Goal: Task Accomplishment & Management: Complete application form

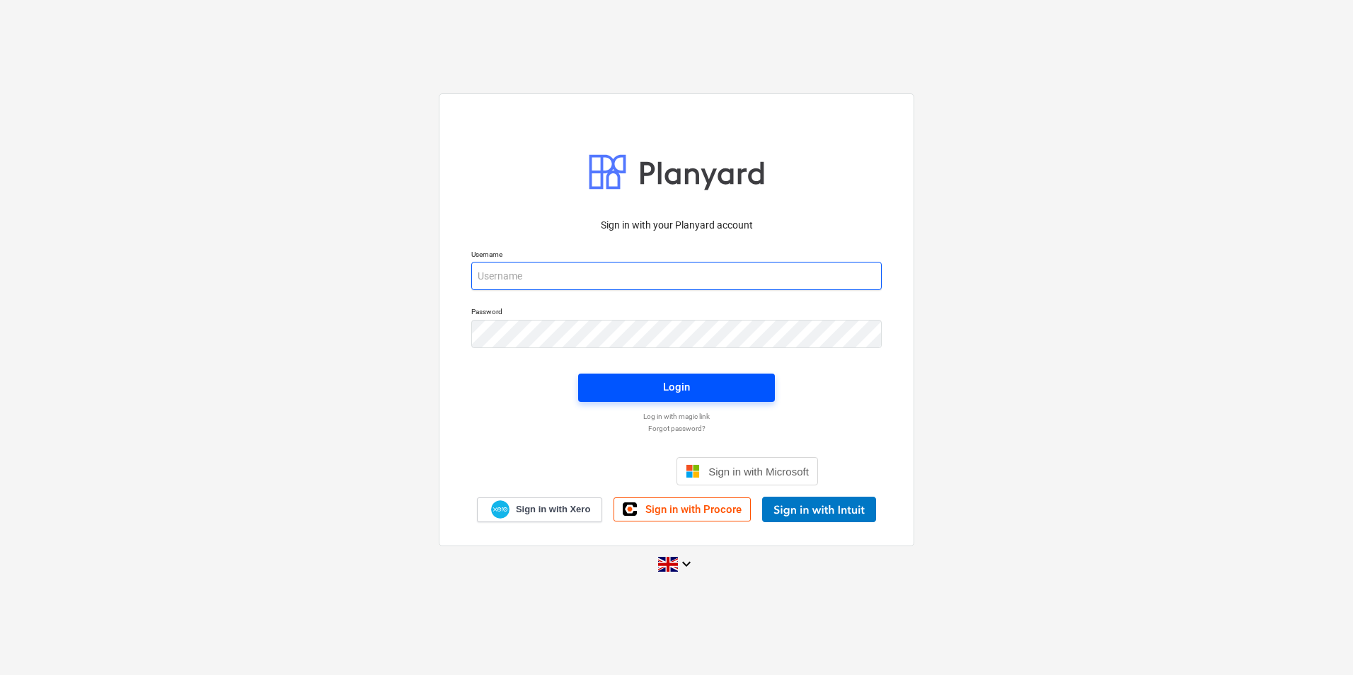
type input "[PERSON_NAME][EMAIL_ADDRESS][PERSON_NAME][DOMAIN_NAME]"
click at [651, 387] on span "Login" at bounding box center [676, 387] width 163 height 18
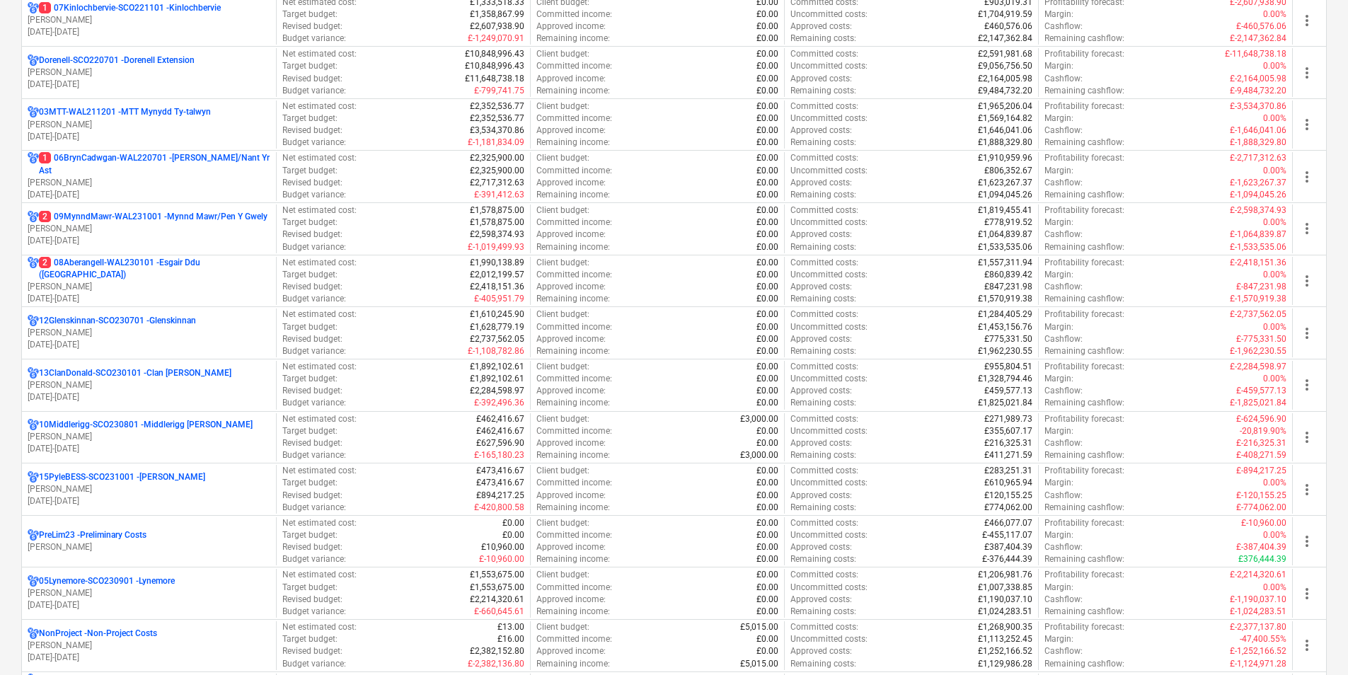
scroll to position [566, 0]
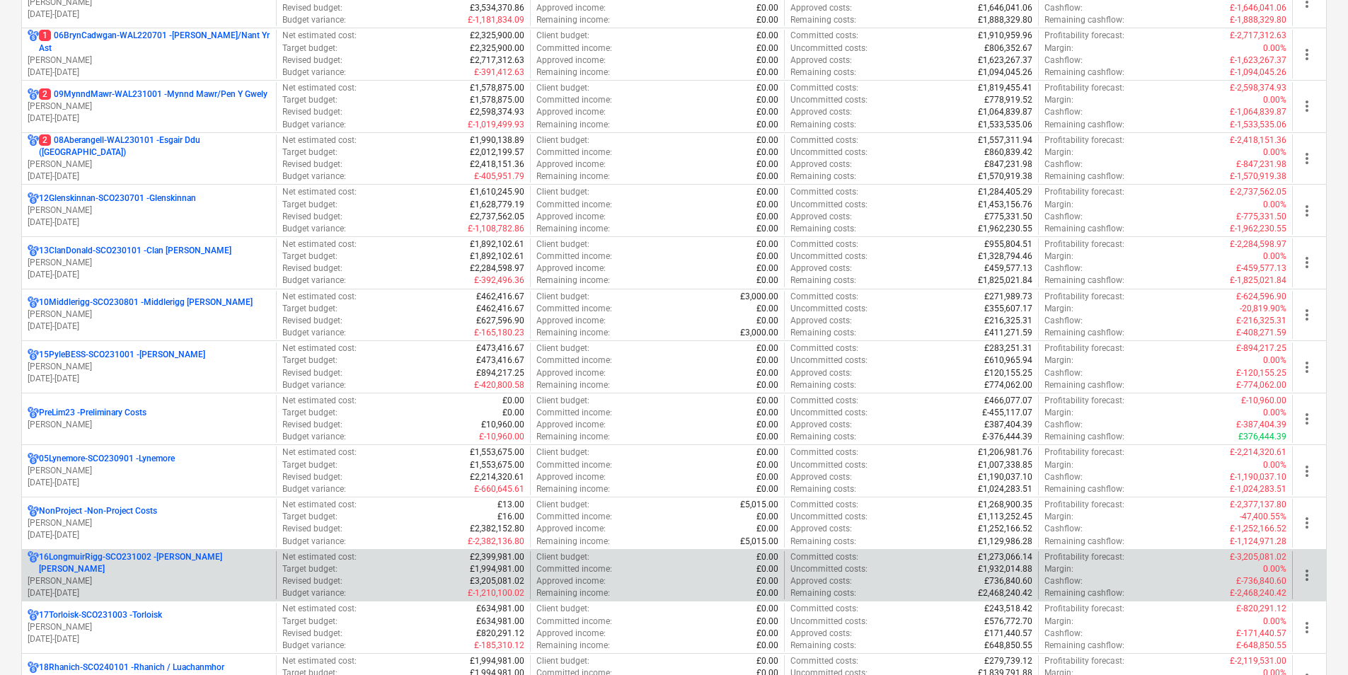
click at [194, 563] on p "16LongmuirRigg-SCO231002 - [PERSON_NAME] [PERSON_NAME]" at bounding box center [154, 563] width 231 height 24
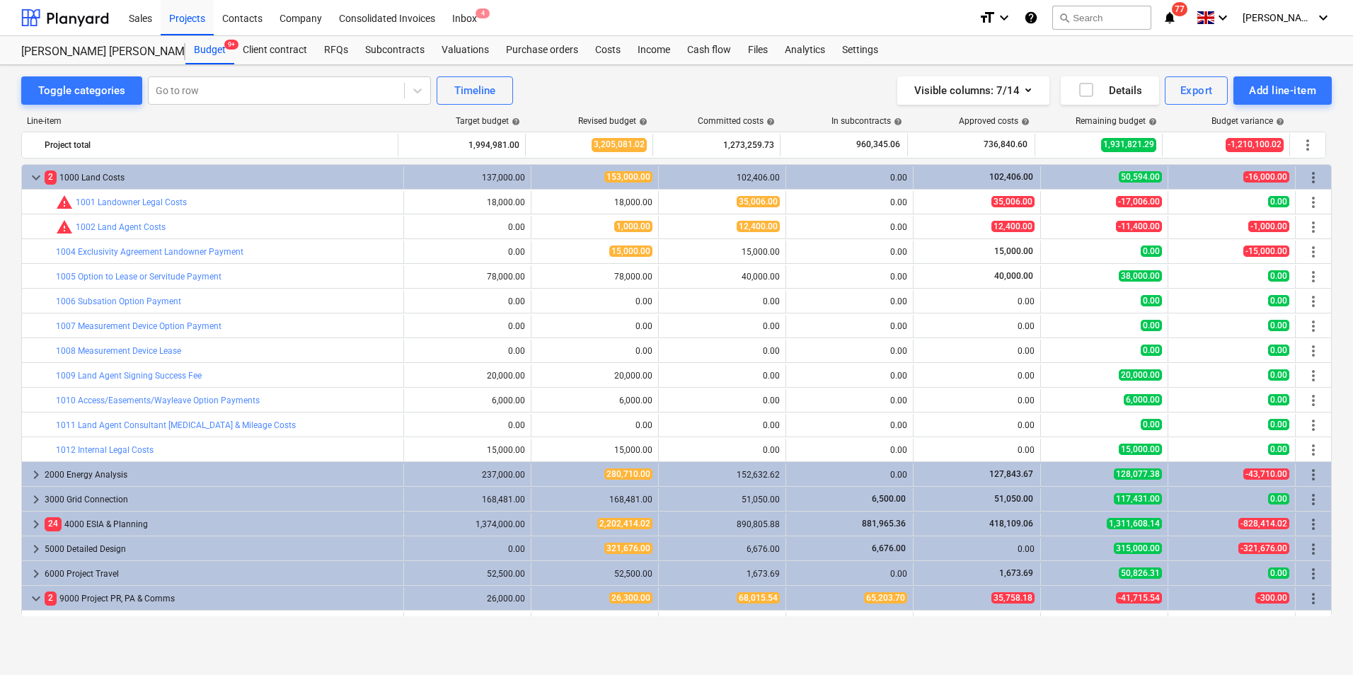
drag, startPoint x: 614, startPoint y: 48, endPoint x: 301, endPoint y: 64, distance: 313.9
click at [614, 48] on div "Costs" at bounding box center [608, 50] width 42 height 28
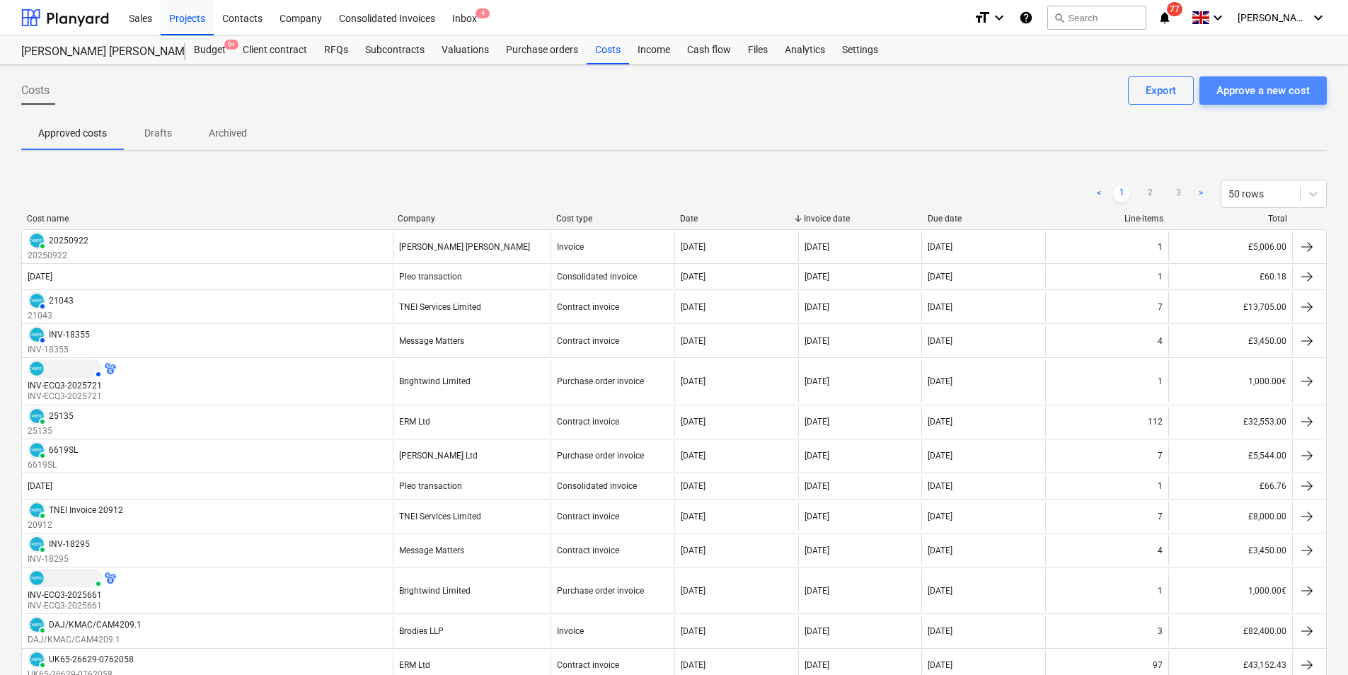
click at [1253, 88] on div "Approve a new cost" at bounding box center [1262, 90] width 93 height 18
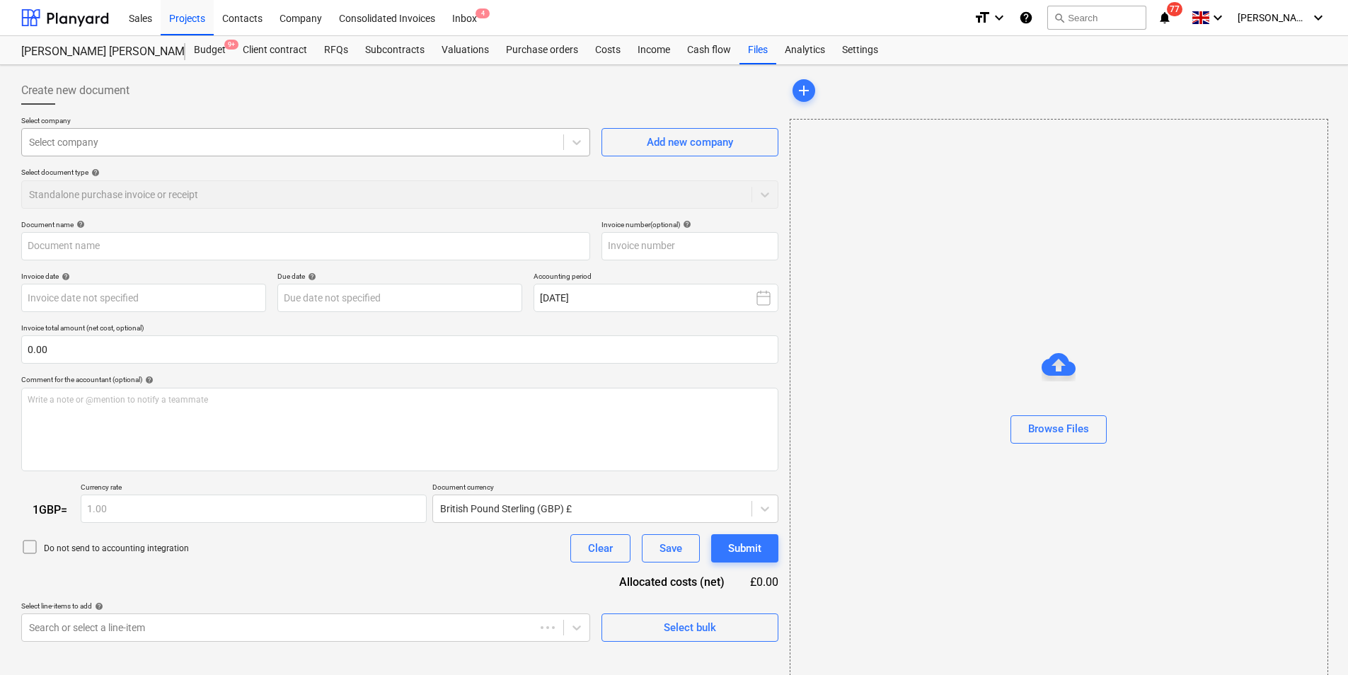
click at [374, 149] on div at bounding box center [292, 142] width 527 height 14
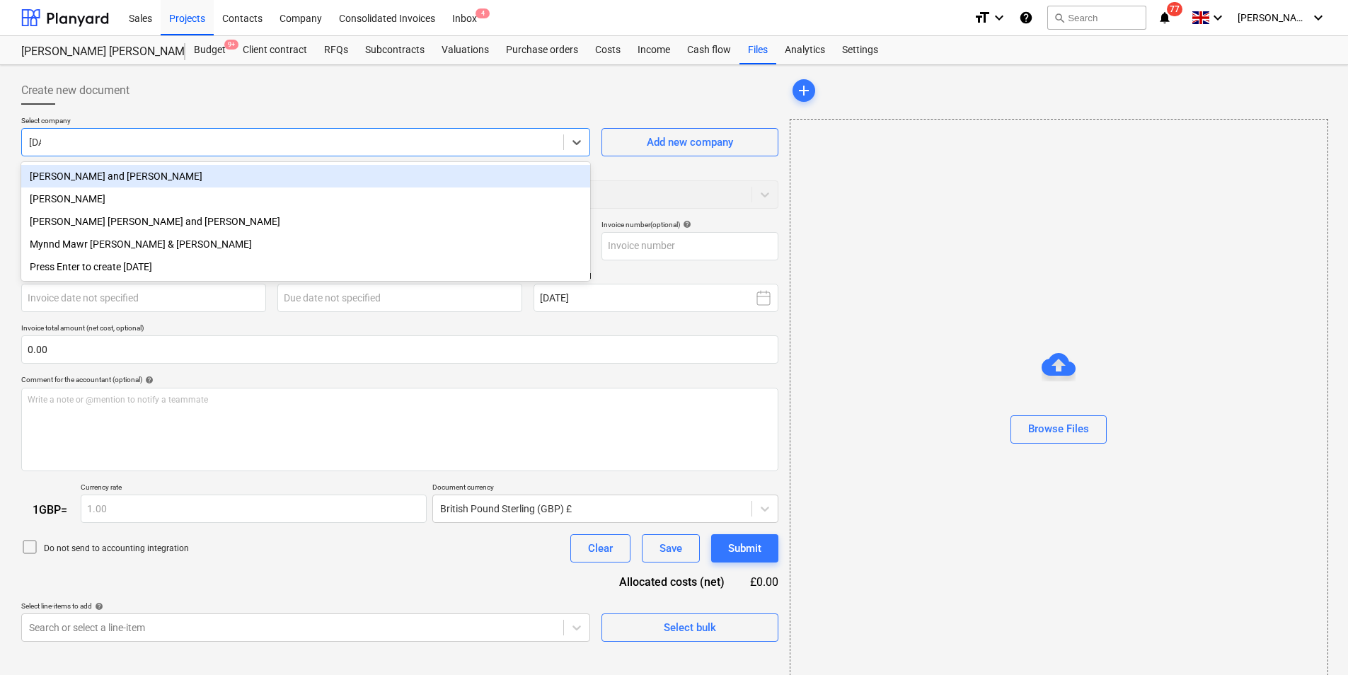
type input "juli"
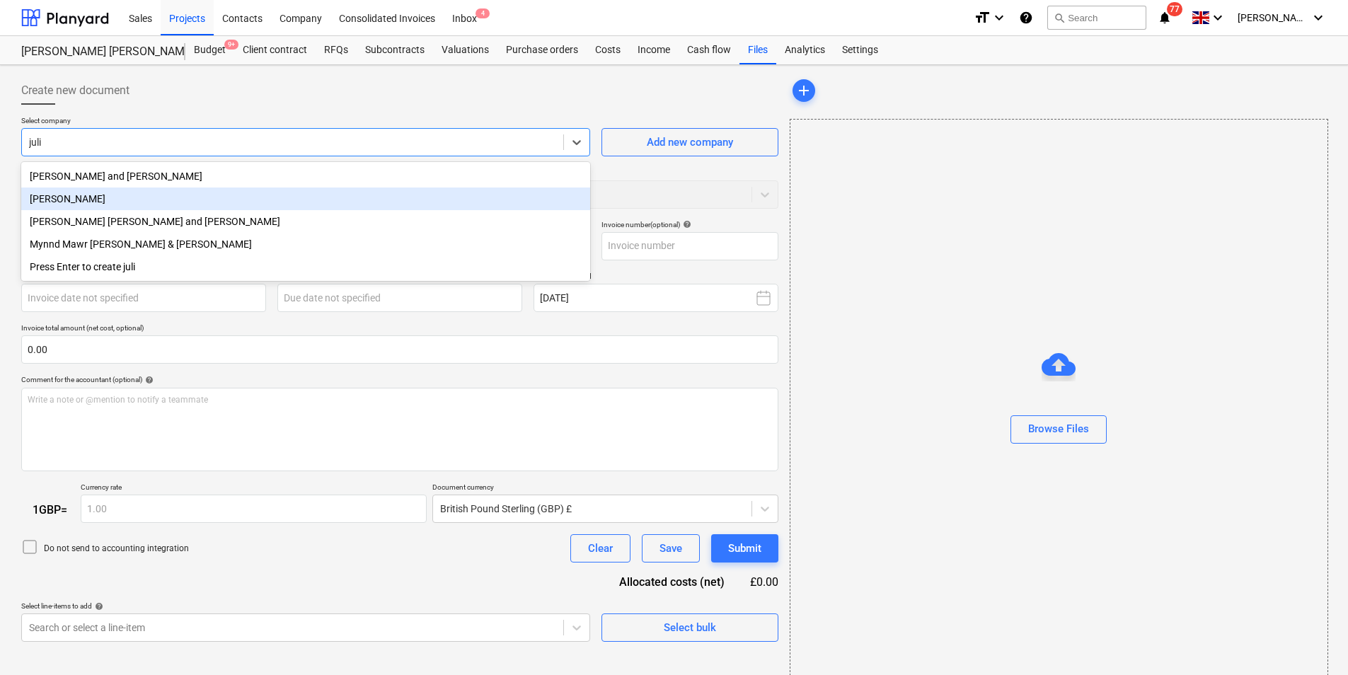
click at [131, 202] on div "[PERSON_NAME]" at bounding box center [305, 199] width 569 height 23
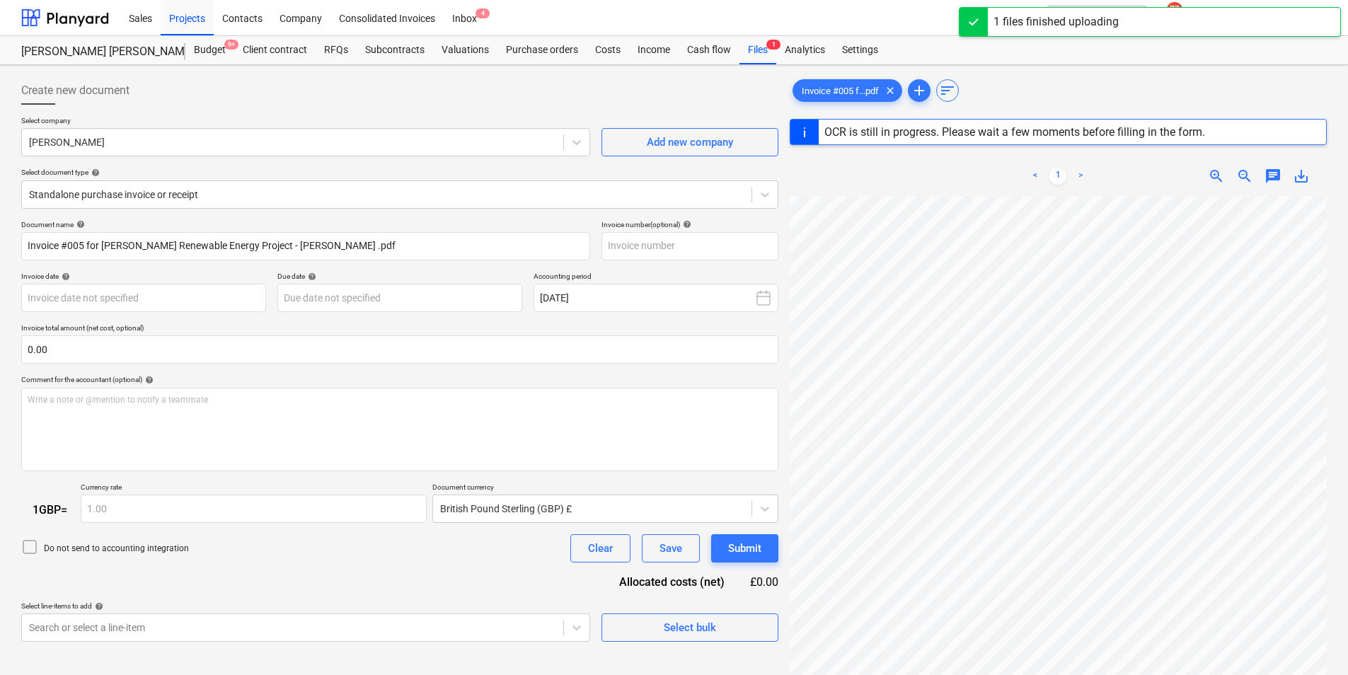
scroll to position [81, 164]
type input "005"
type input "[DATE]"
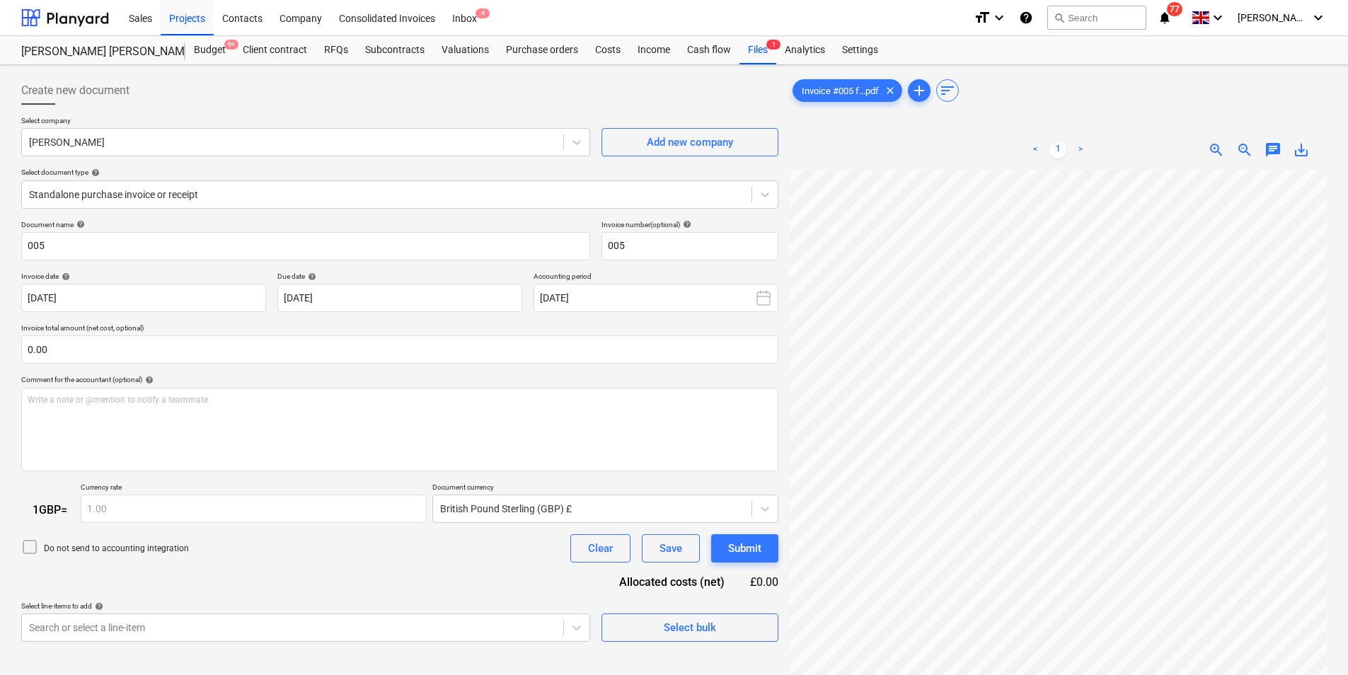
scroll to position [135, 45]
click at [1348, 367] on html "Sales Projects Contacts Company Consolidated Invoices Inbox 4 format_size keybo…" at bounding box center [674, 337] width 1348 height 675
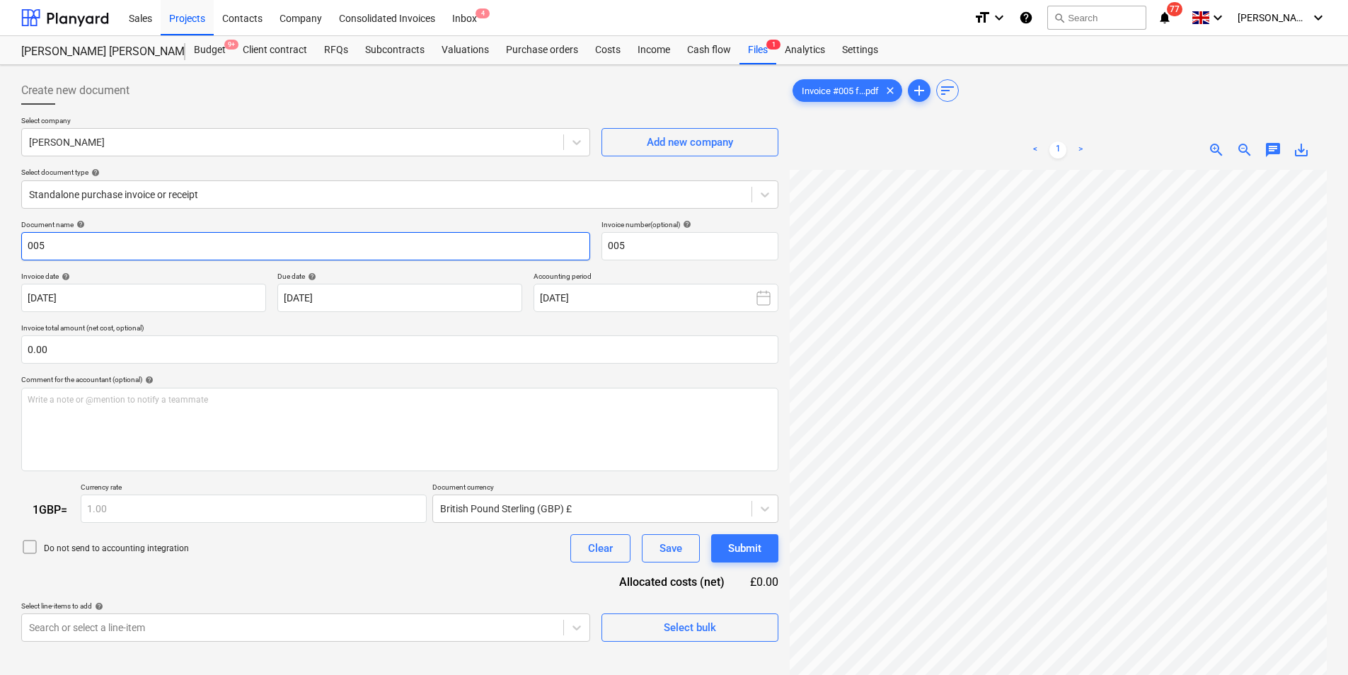
click at [168, 243] on input "005" at bounding box center [305, 246] width 569 height 28
type input "0"
click at [129, 241] on input "[PERSON_NAME] - Longmuit Survey Work" at bounding box center [305, 246] width 569 height 28
type input "[PERSON_NAME] Survey Work"
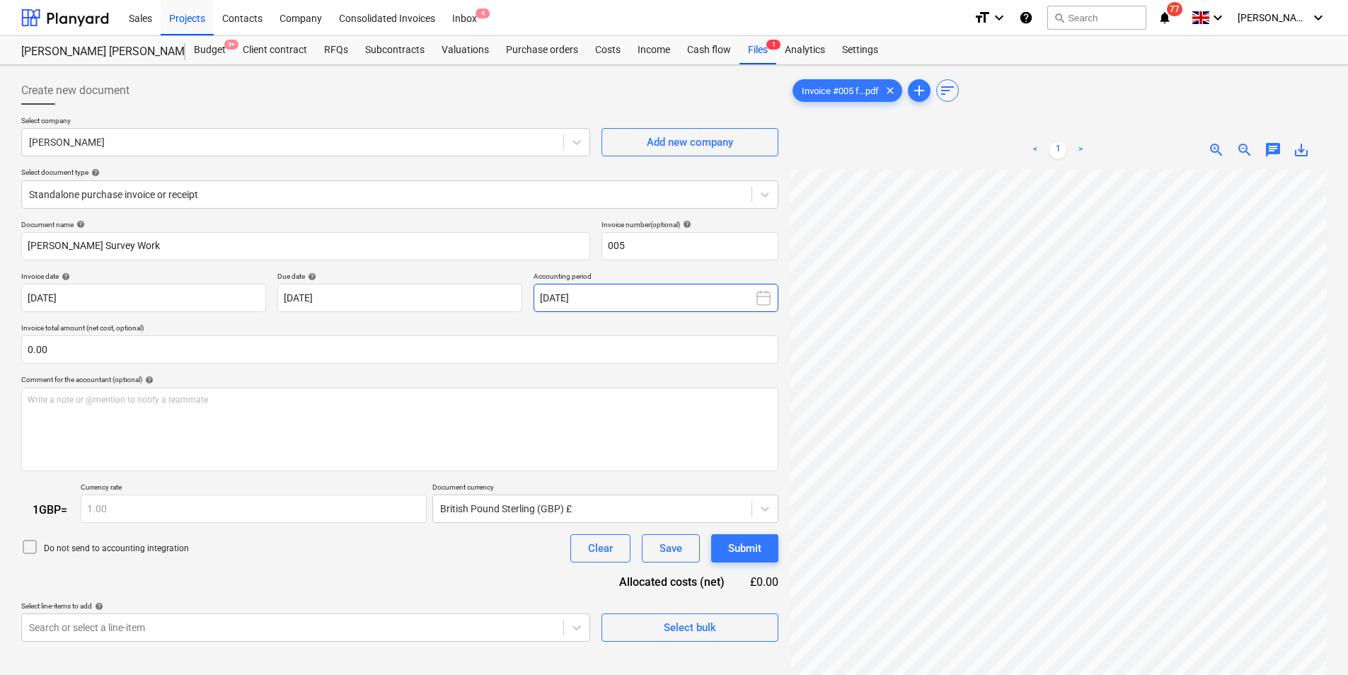
click at [753, 289] on button "[DATE]" at bounding box center [656, 298] width 245 height 28
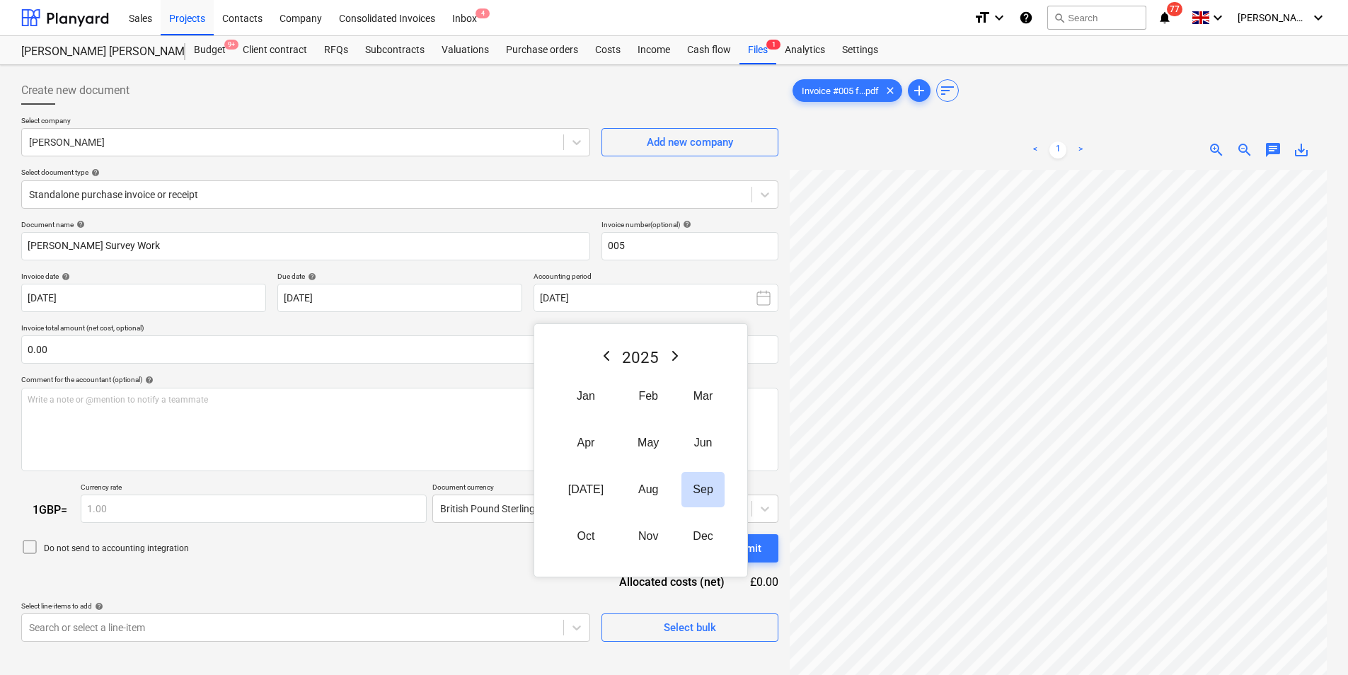
click at [435, 316] on div "Document name help [PERSON_NAME] Survey Work Invoice number (optional) help 005…" at bounding box center [399, 431] width 757 height 422
click at [338, 304] on body "Sales Projects Contacts Company Consolidated Invoices Inbox 4 format_size keybo…" at bounding box center [674, 337] width 1348 height 675
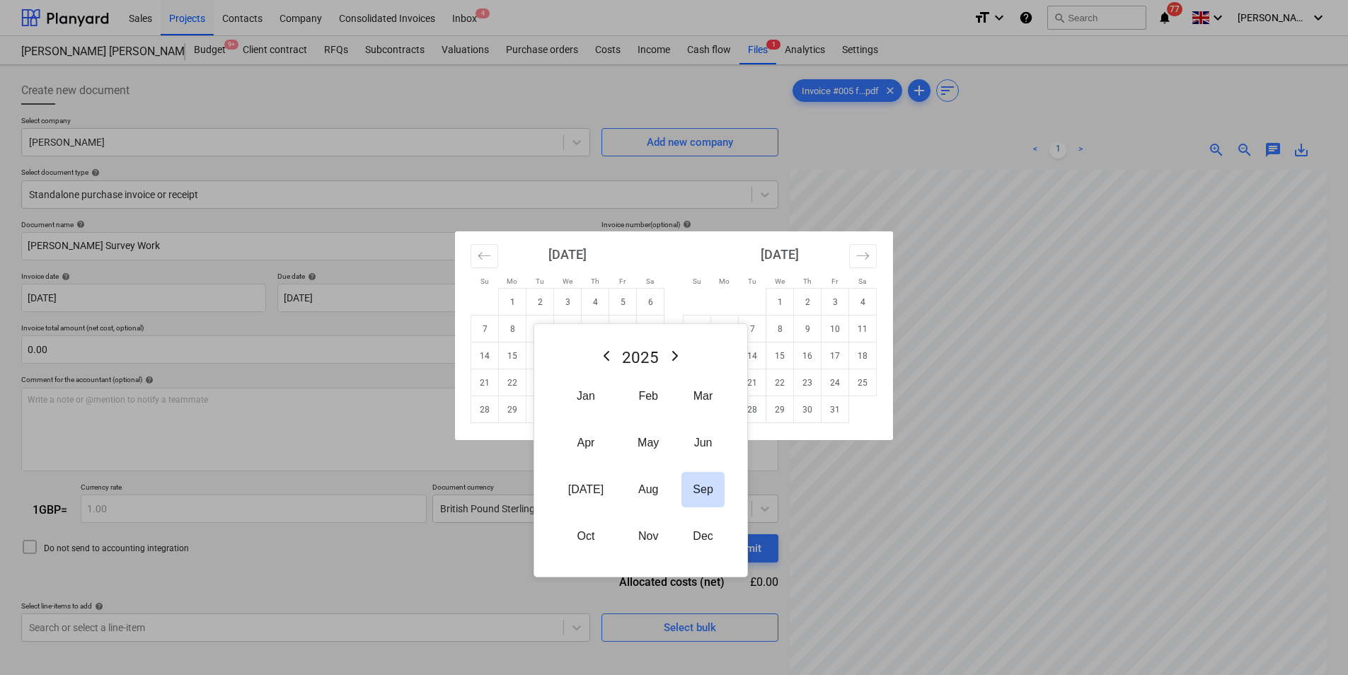
click at [674, 259] on div "[DATE] 1 2 3 4 5 6 7 8 9 10 11 12 13 14 15 16 17 18 19 20 21 22 23 24 25 26 27 …" at bounding box center [780, 327] width 212 height 192
click at [858, 382] on td "25" at bounding box center [863, 382] width 28 height 27
type input "[DATE]"
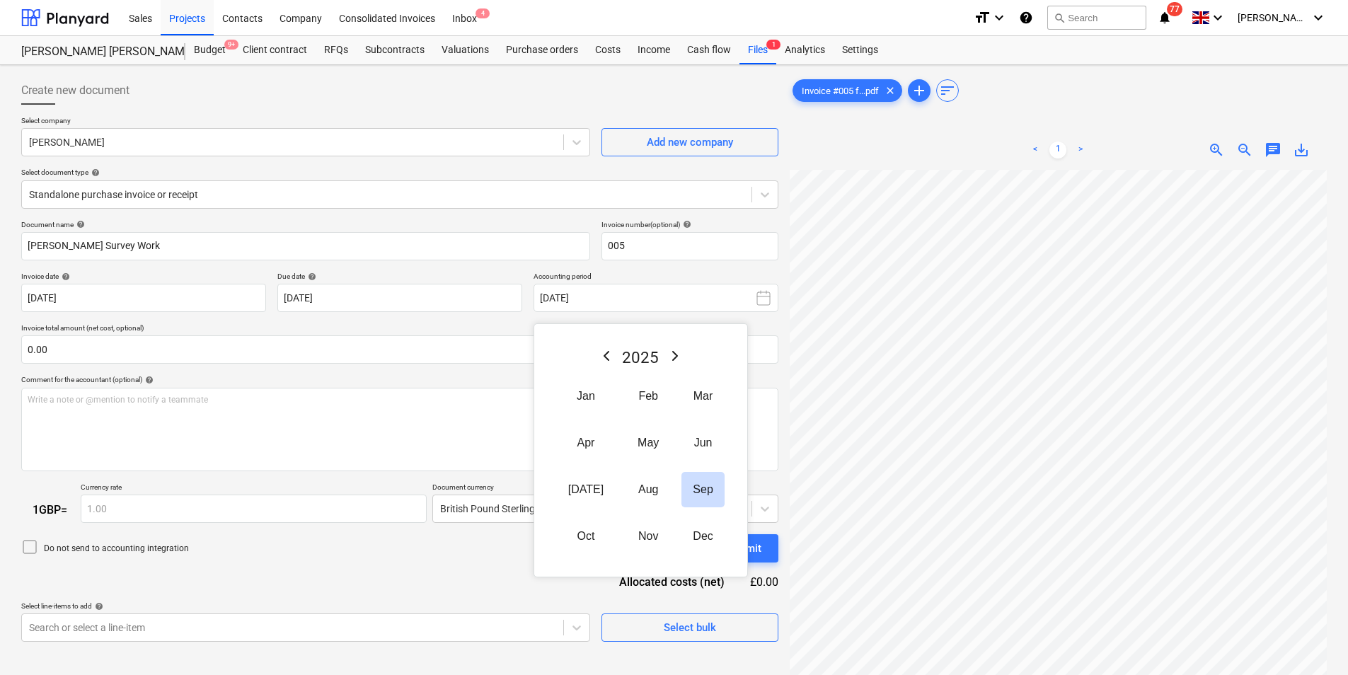
click at [451, 326] on p "Invoice total amount (net cost, optional)" at bounding box center [399, 329] width 757 height 12
click at [687, 495] on button "Sep" at bounding box center [702, 489] width 42 height 35
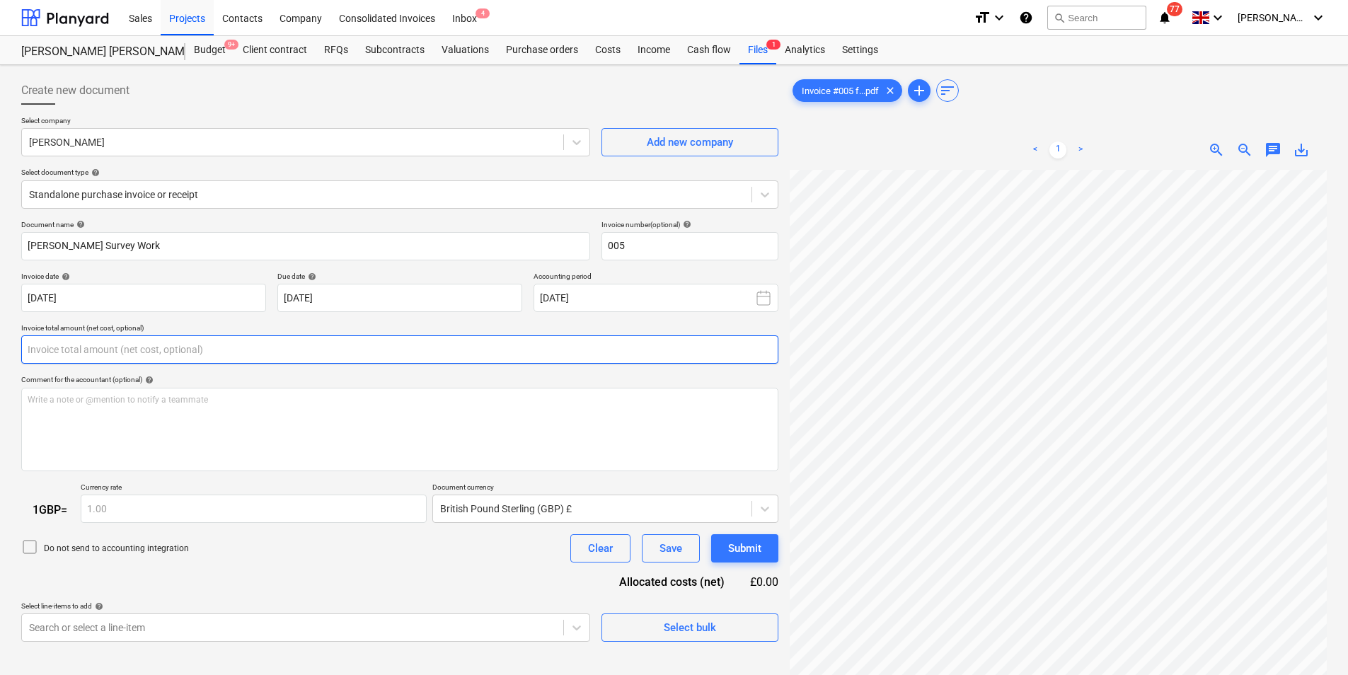
click at [117, 359] on input "text" at bounding box center [399, 349] width 757 height 28
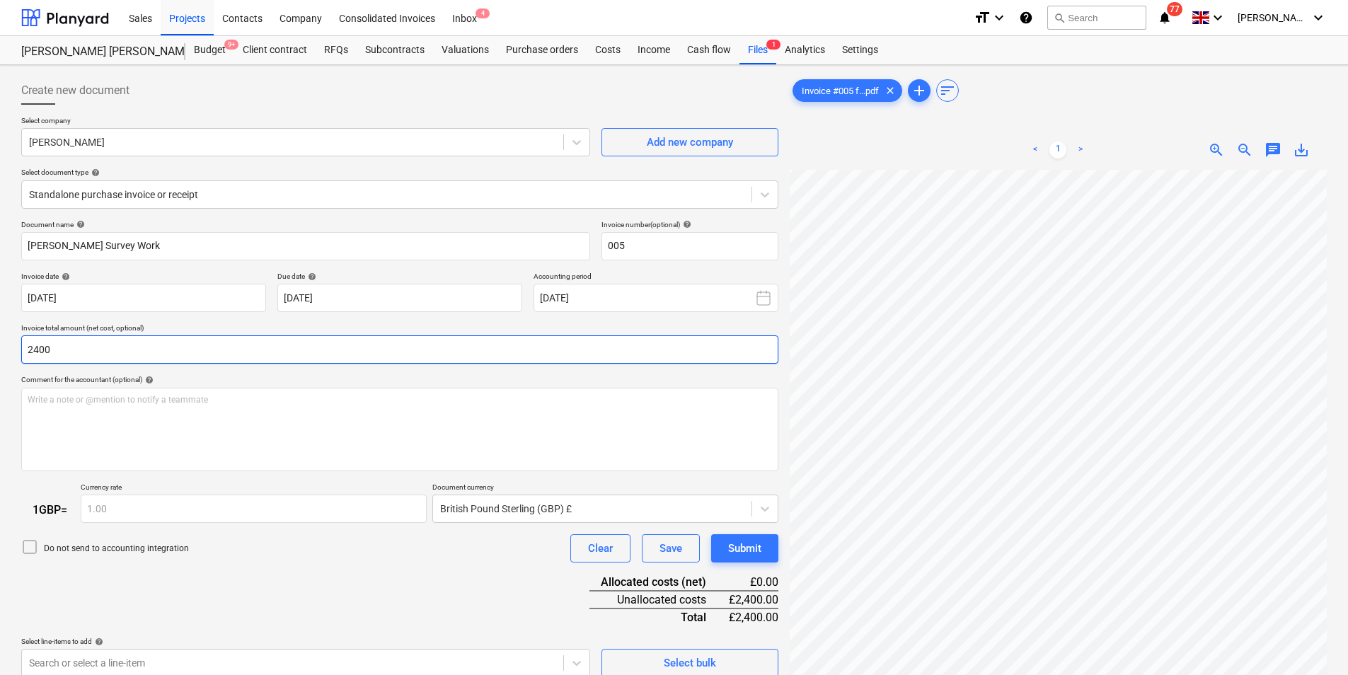
scroll to position [356, 0]
type input "2,400.00"
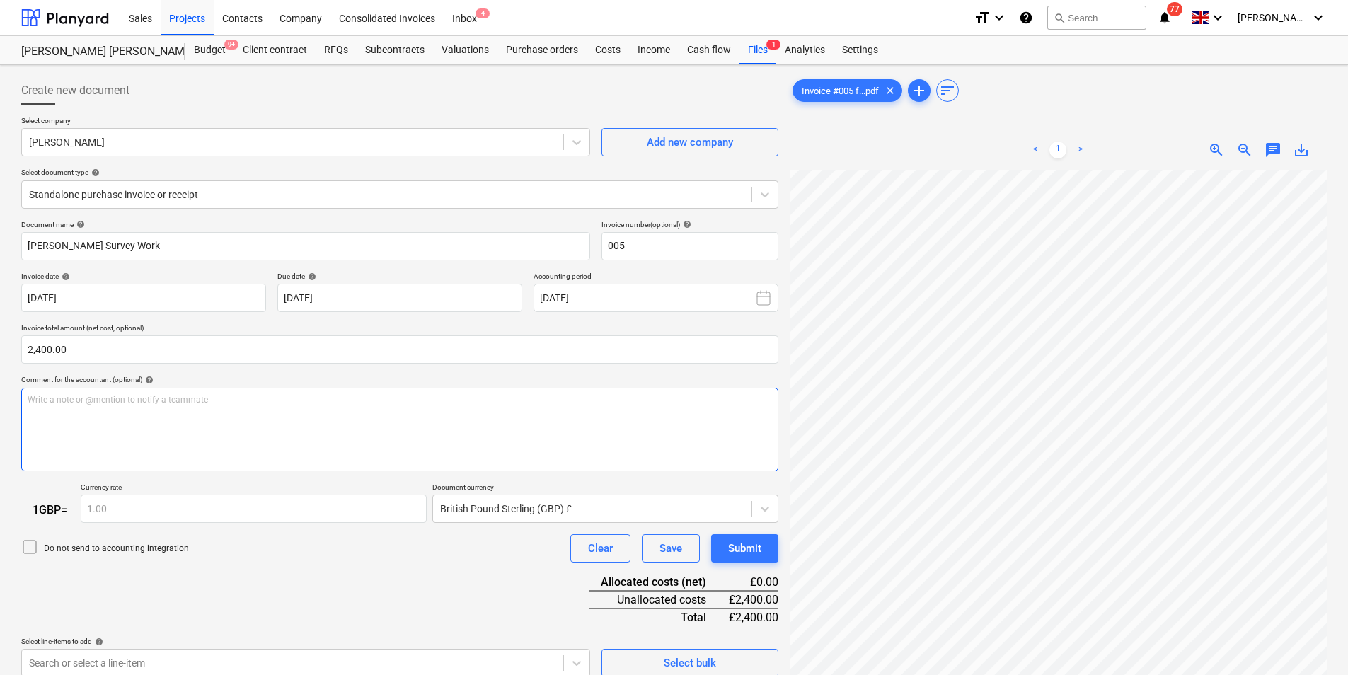
click at [220, 454] on div "Write a note or @mention to notify a teammate [PERSON_NAME]" at bounding box center [399, 429] width 757 height 83
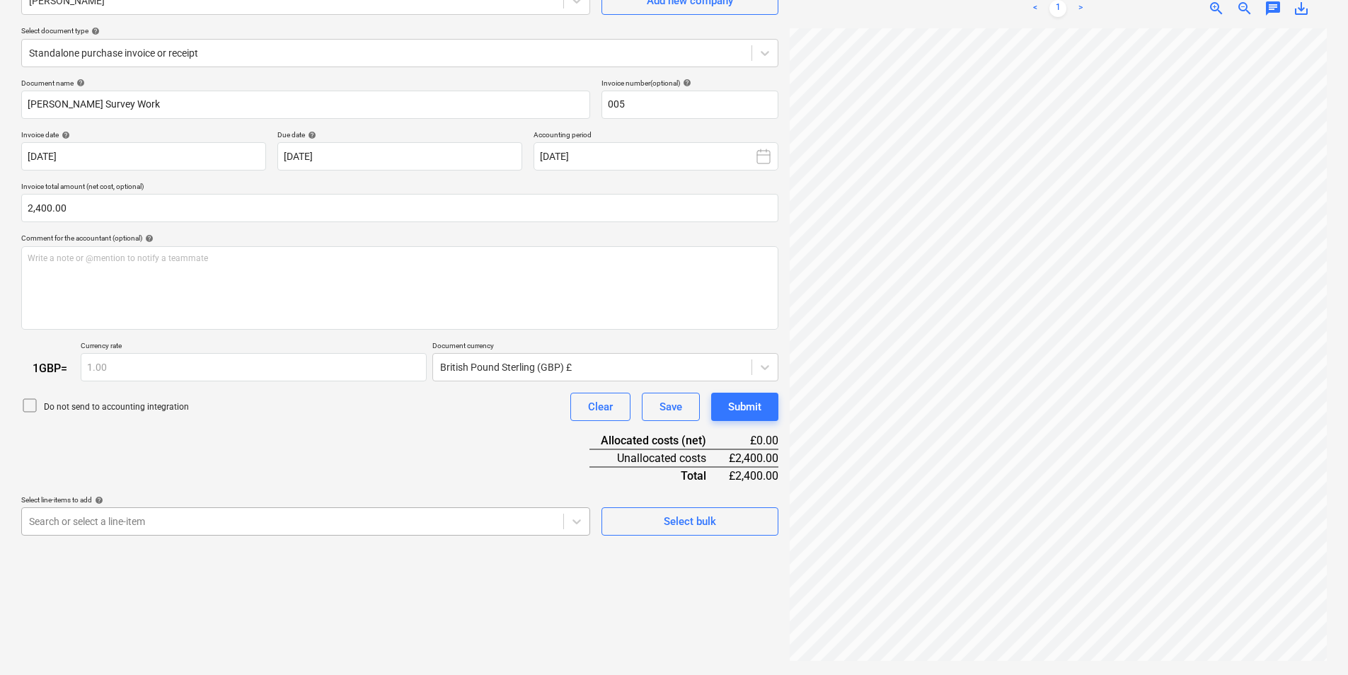
scroll to position [223, 0]
click at [489, 515] on body "Sales Projects Contacts Company Consolidated Invoices Inbox 4 format_size keybo…" at bounding box center [674, 195] width 1348 height 675
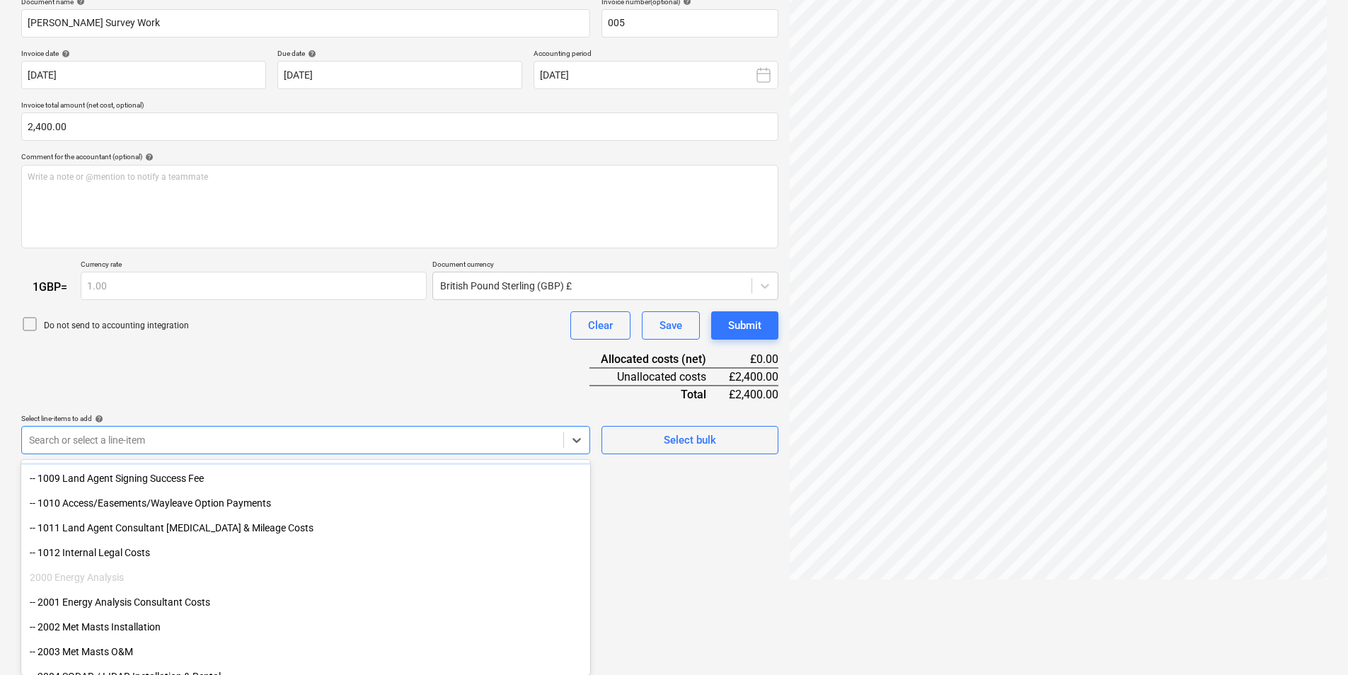
scroll to position [495, 0]
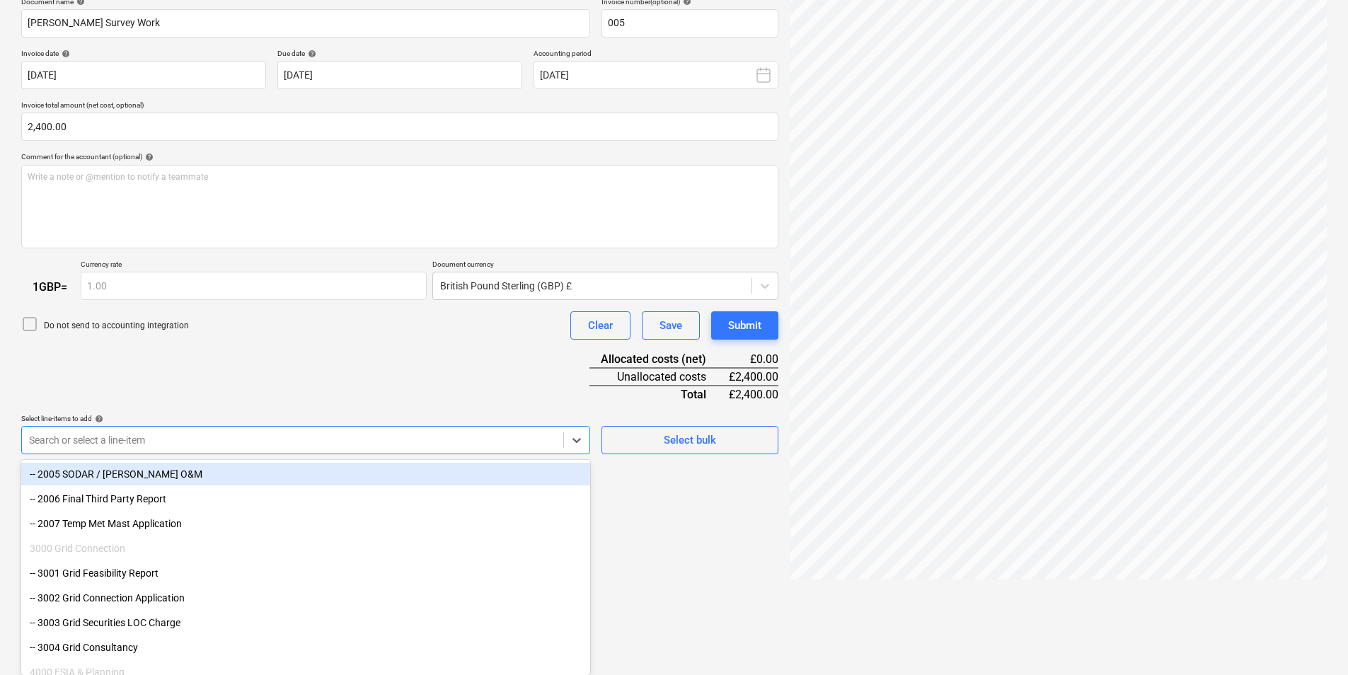
click at [79, 442] on div "Document name help [PERSON_NAME] Survey Work Invoice number (optional) help 005…" at bounding box center [399, 226] width 757 height 458
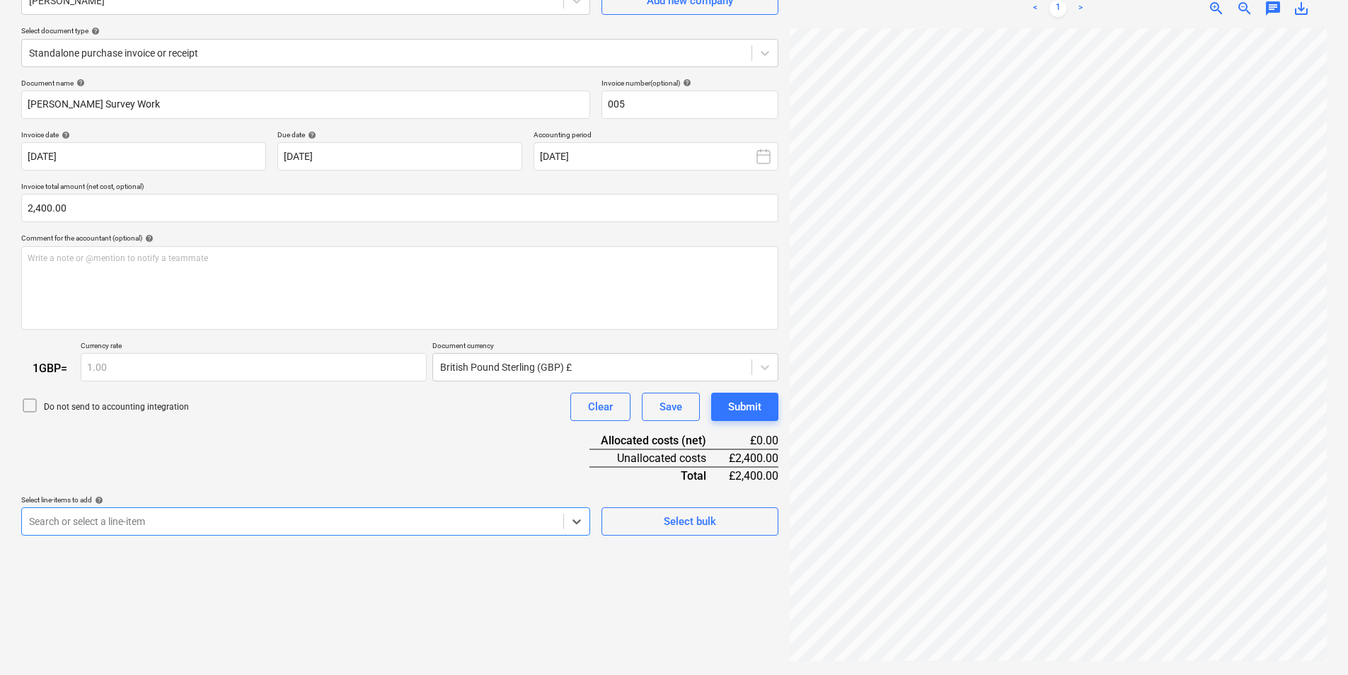
click at [57, 521] on body "Sales Projects Contacts Company Consolidated Invoices Inbox 4 format_size keybo…" at bounding box center [674, 195] width 1348 height 675
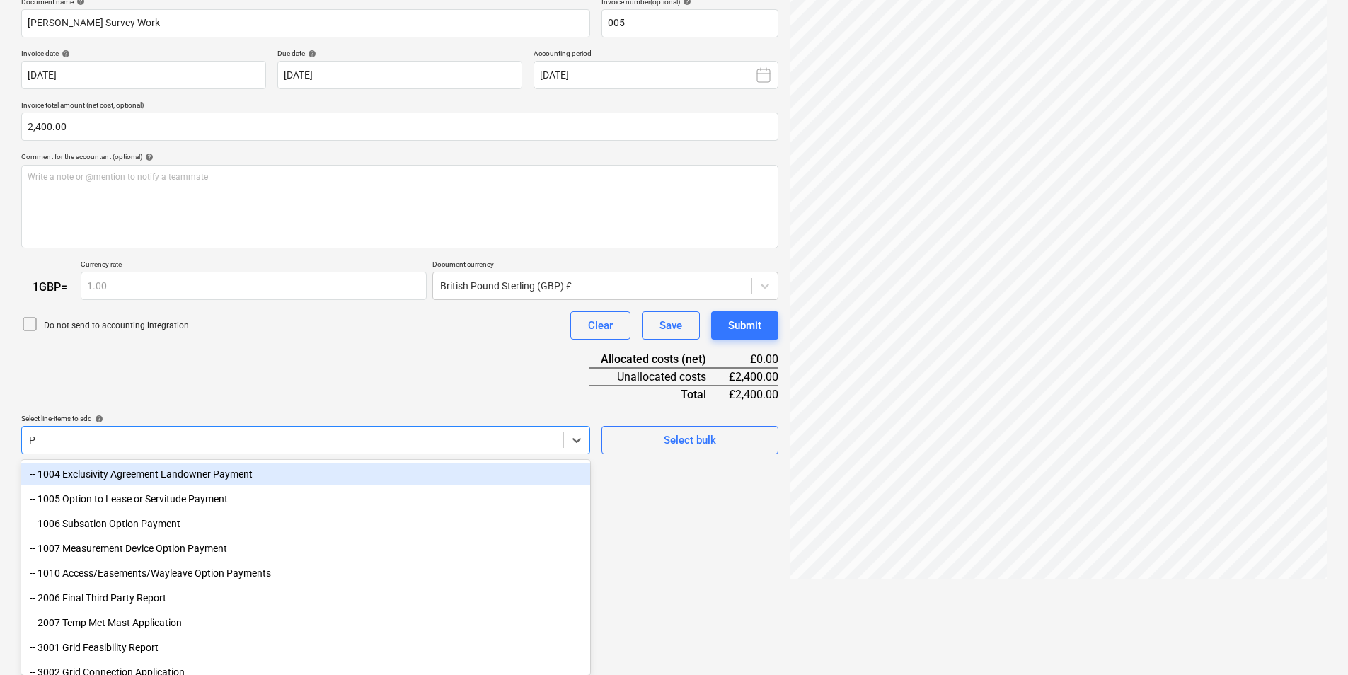
type input "PR"
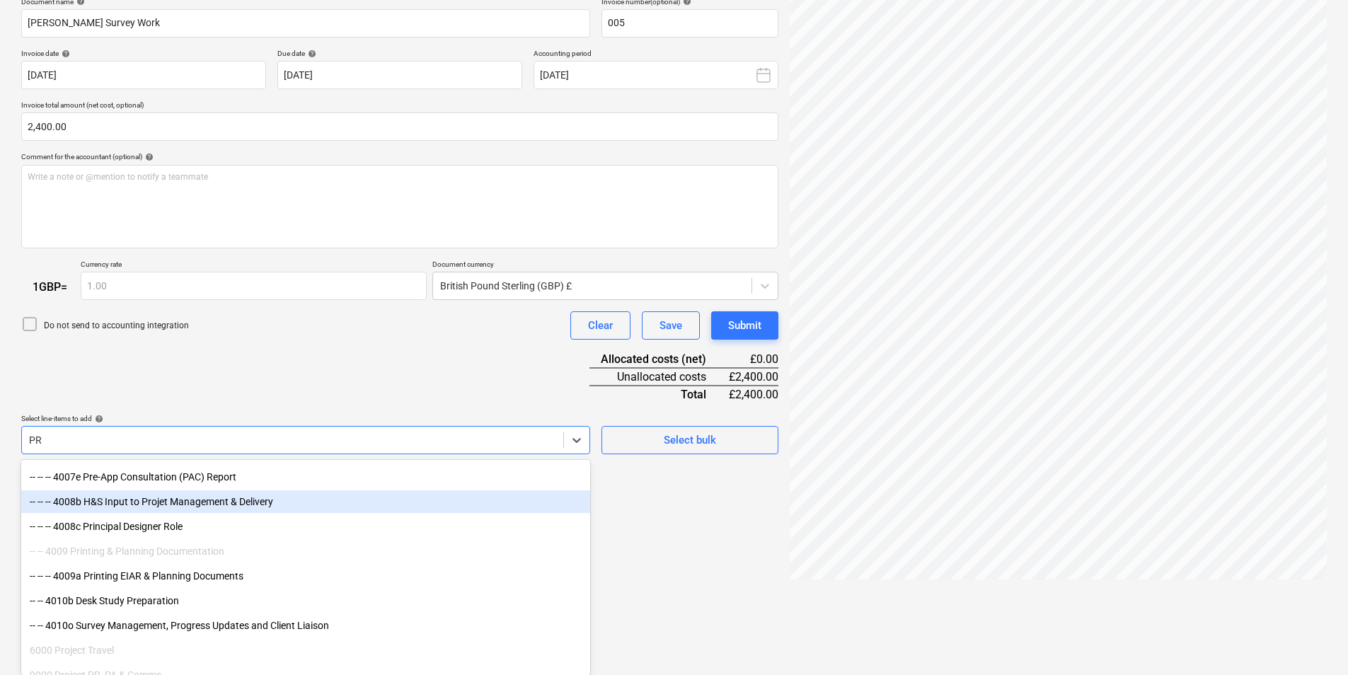
scroll to position [382, 0]
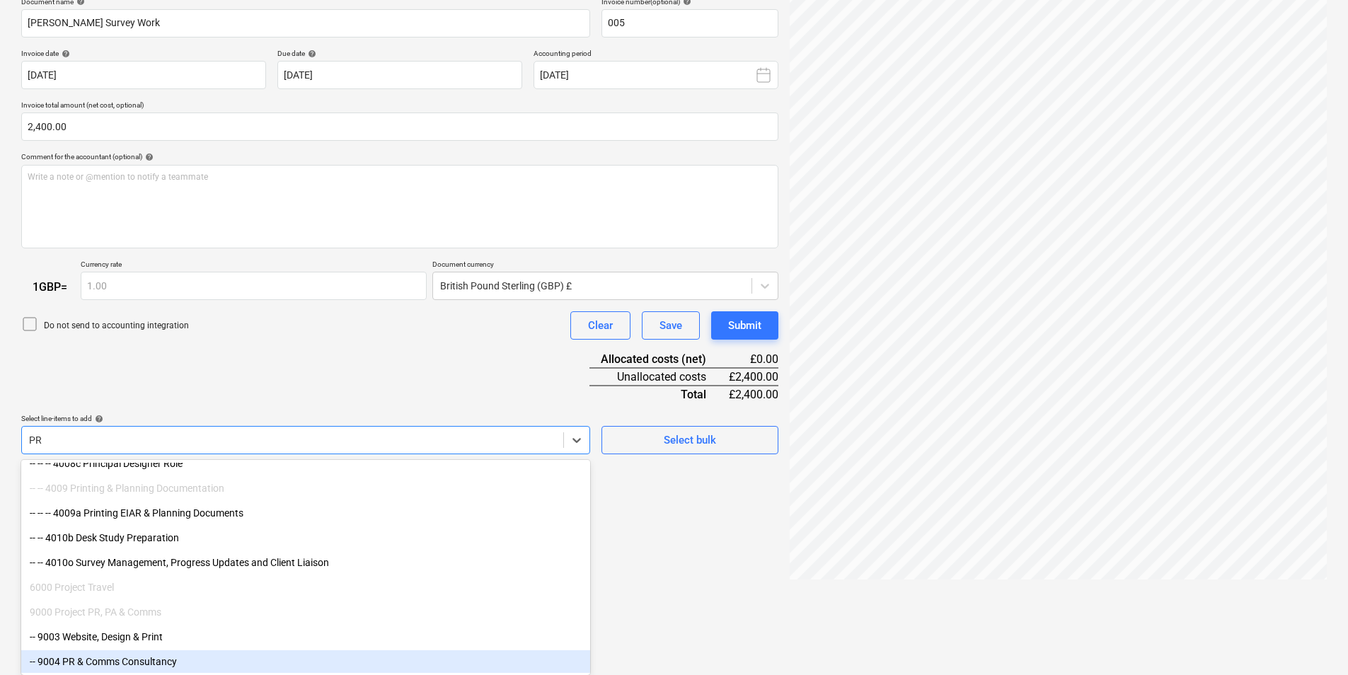
click at [173, 658] on div "-- 9004 PR & Comms Consultancy" at bounding box center [305, 661] width 569 height 23
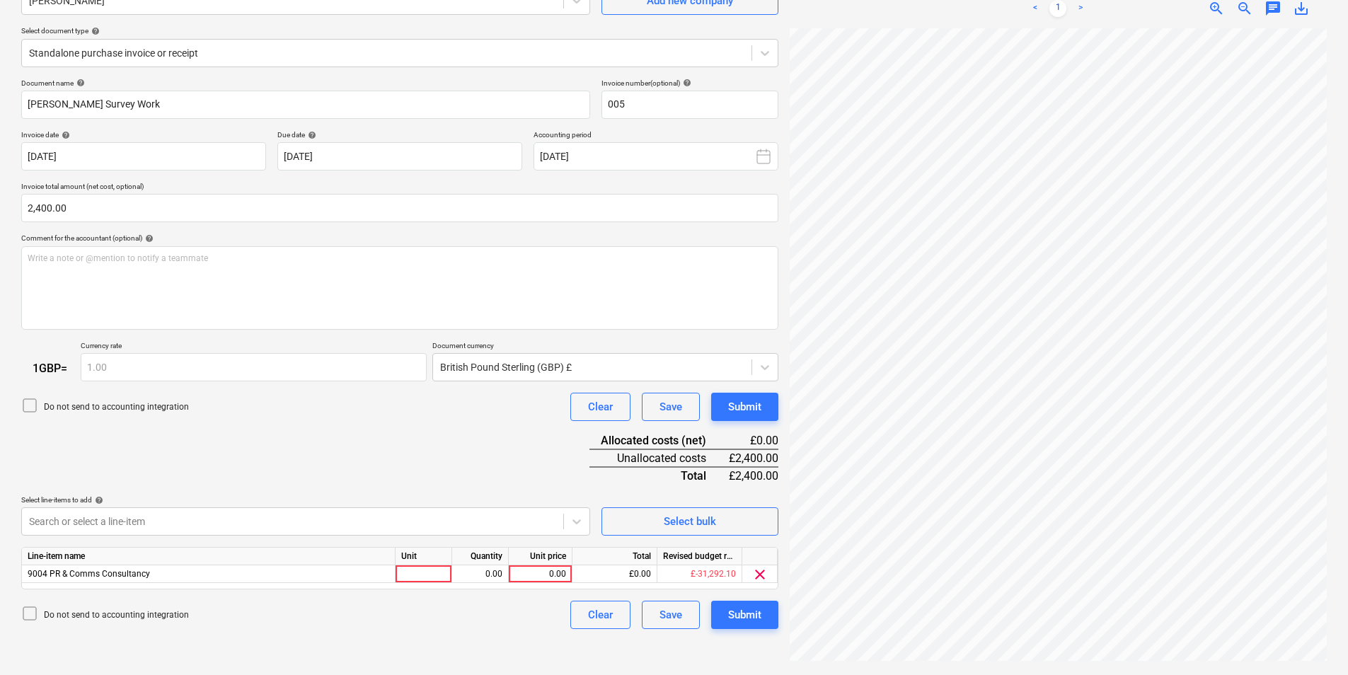
click at [271, 405] on div "Document name help [PERSON_NAME] Survey Work Invoice number (optional) help 005…" at bounding box center [399, 354] width 757 height 551
click at [414, 575] on div at bounding box center [424, 574] width 57 height 18
type input "1"
click at [537, 575] on div "0.00" at bounding box center [540, 574] width 52 height 18
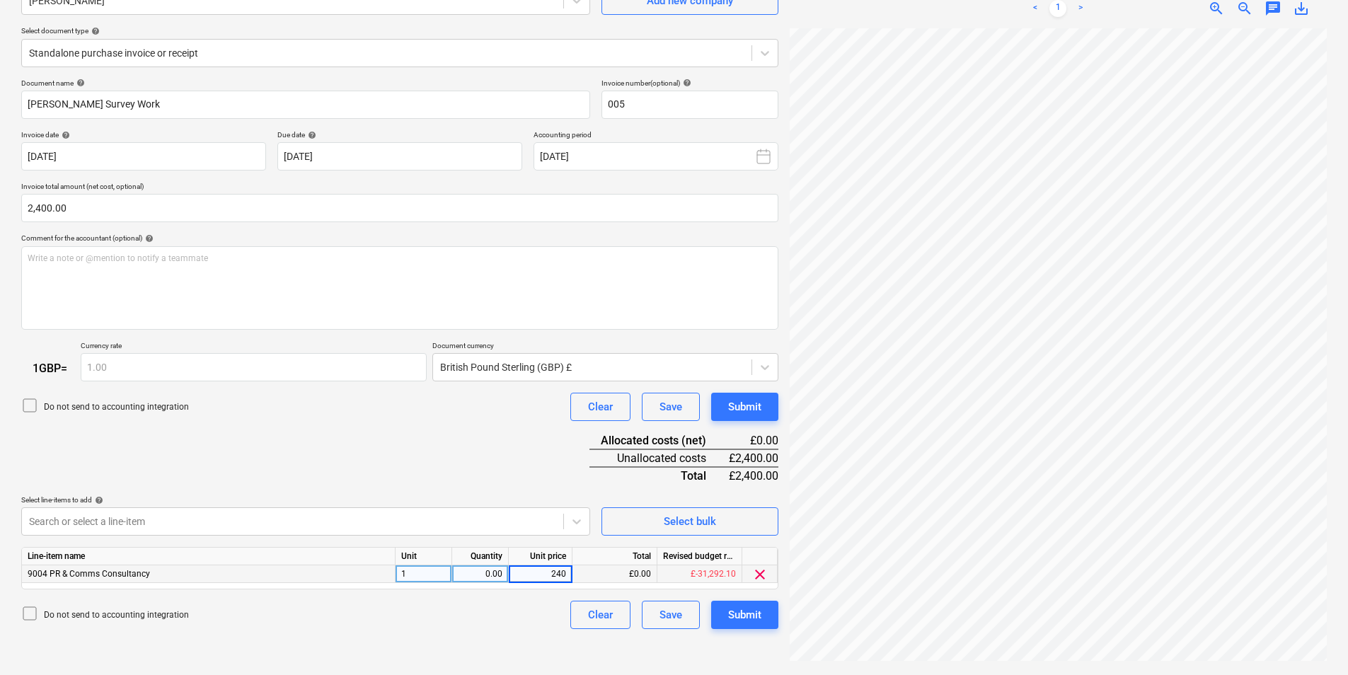
type input "2400"
click at [534, 499] on div "Select line-items to add help" at bounding box center [305, 499] width 569 height 9
click at [416, 579] on div "1" at bounding box center [424, 574] width 57 height 18
type input "pc"
click at [490, 574] on div "0.00" at bounding box center [480, 574] width 45 height 18
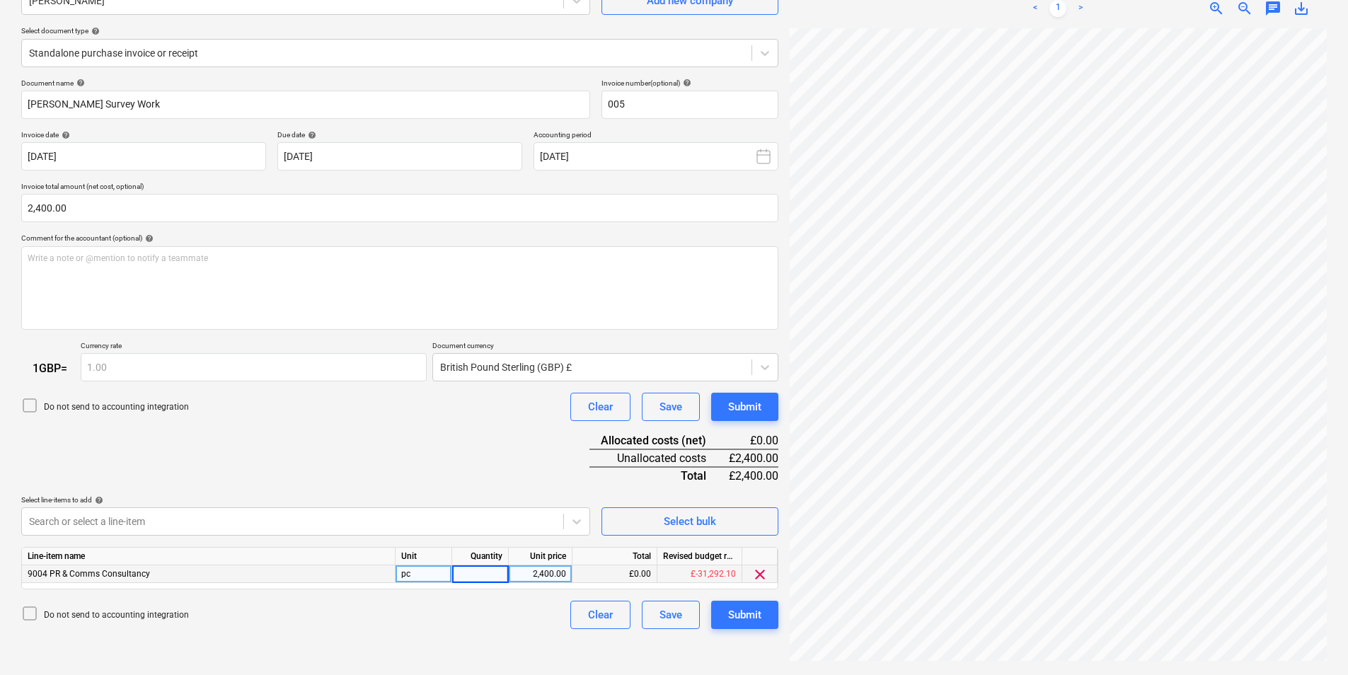
type input "1"
drag, startPoint x: 463, startPoint y: 472, endPoint x: 458, endPoint y: 480, distance: 10.2
click at [462, 474] on div "Document name help [PERSON_NAME] Survey Work Invoice number (optional) help 005…" at bounding box center [399, 354] width 757 height 551
click at [737, 617] on div "Submit" at bounding box center [744, 615] width 33 height 18
